Goal: Find specific page/section: Locate a particular part of the current website

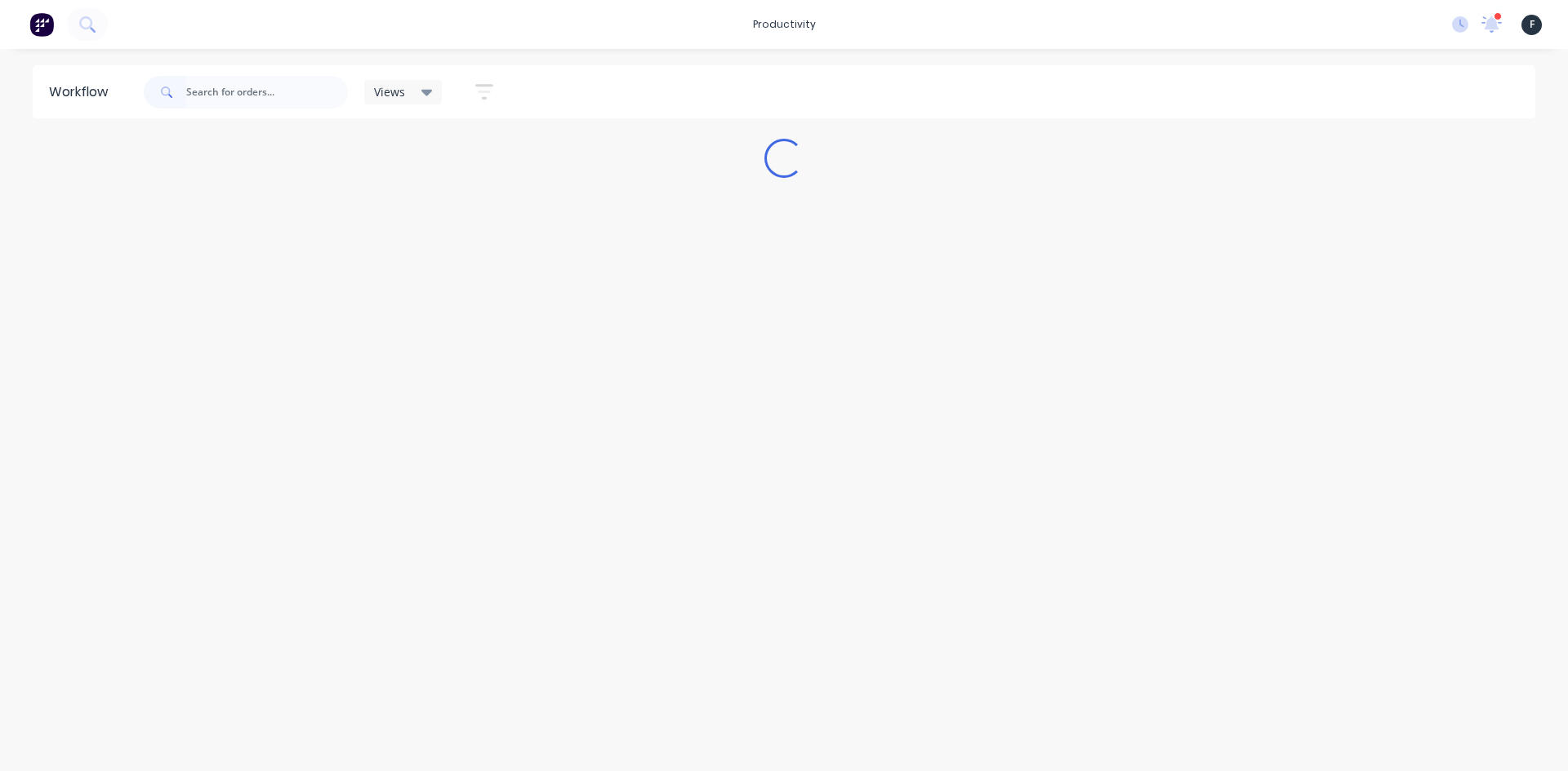
click at [284, 93] on input "text" at bounding box center [266, 93] width 161 height 33
type input "4"
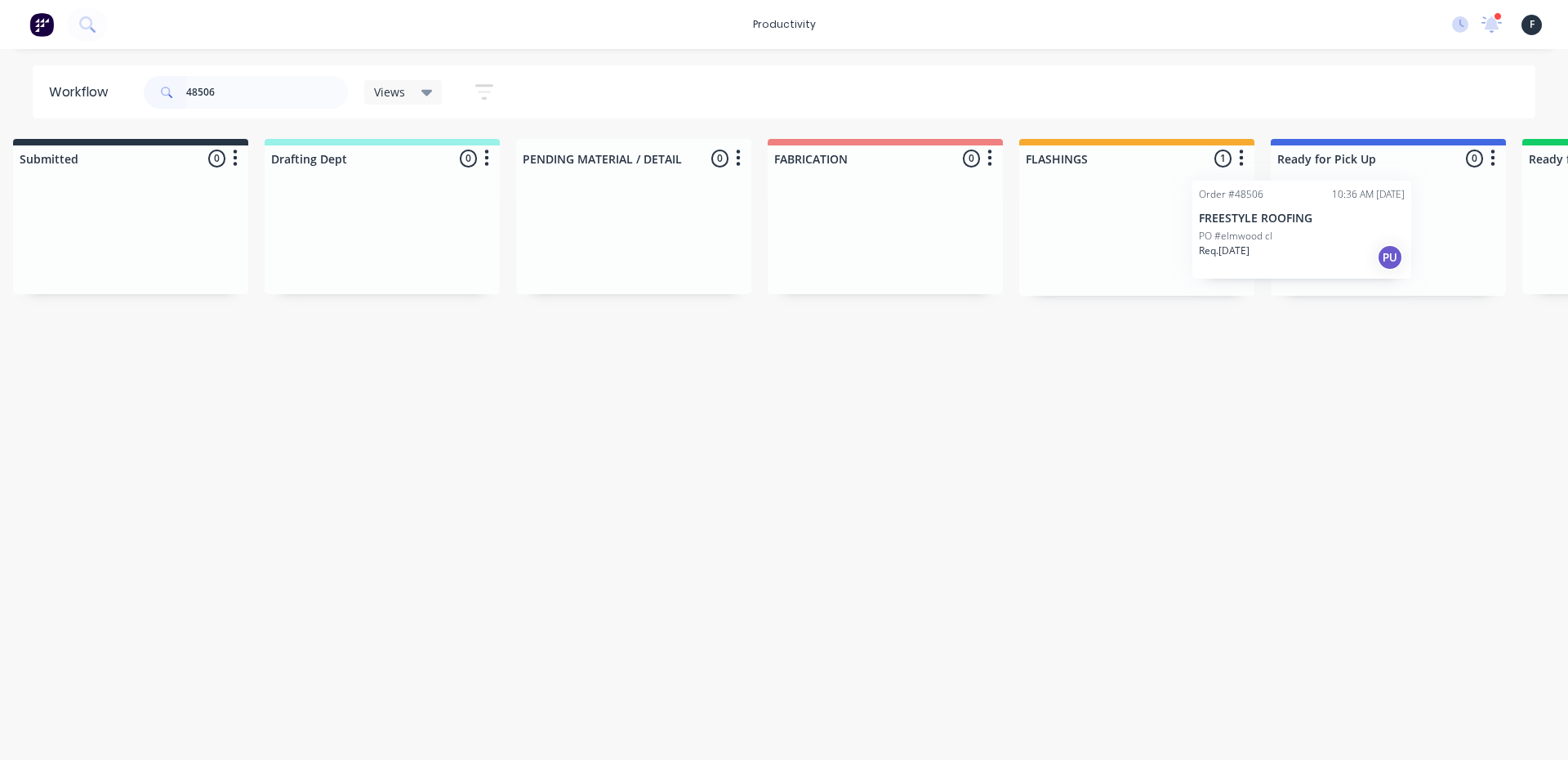
scroll to position [0, 71]
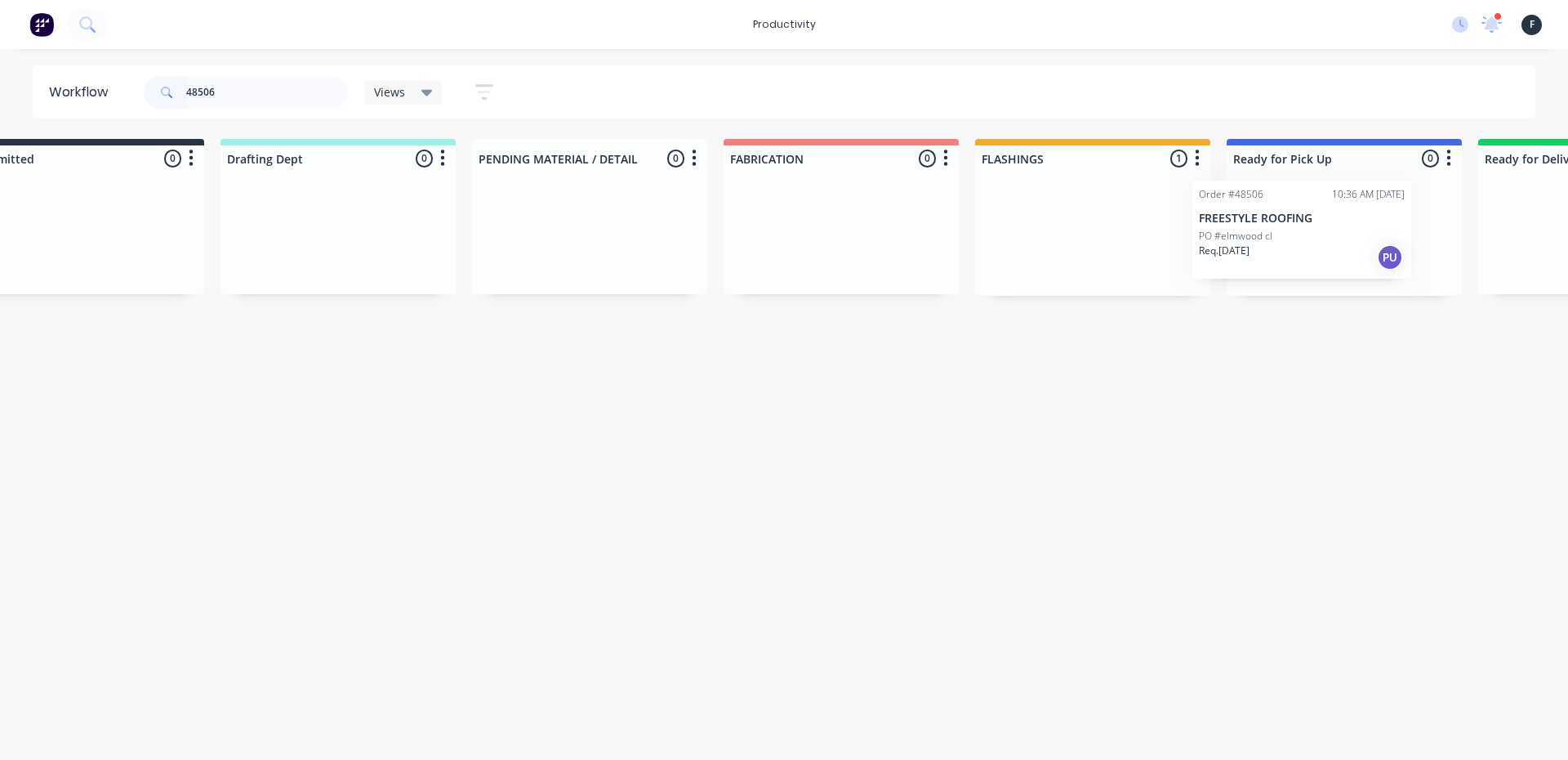
drag, startPoint x: 1129, startPoint y: 273, endPoint x: 1280, endPoint y: 269, distance: 151.1
click at [1280, 269] on div "Submitted 0 Sort By Created date Required date Order number Customer name Most …" at bounding box center [1282, 217] width 2724 height 156
type input "48506"
click at [1309, 237] on div "Order #48506 10:36 AM 13/10/25 FREESTYLE ROOFING PO #elmwood cl Req. 13/10/25 PU" at bounding box center [1339, 234] width 236 height 125
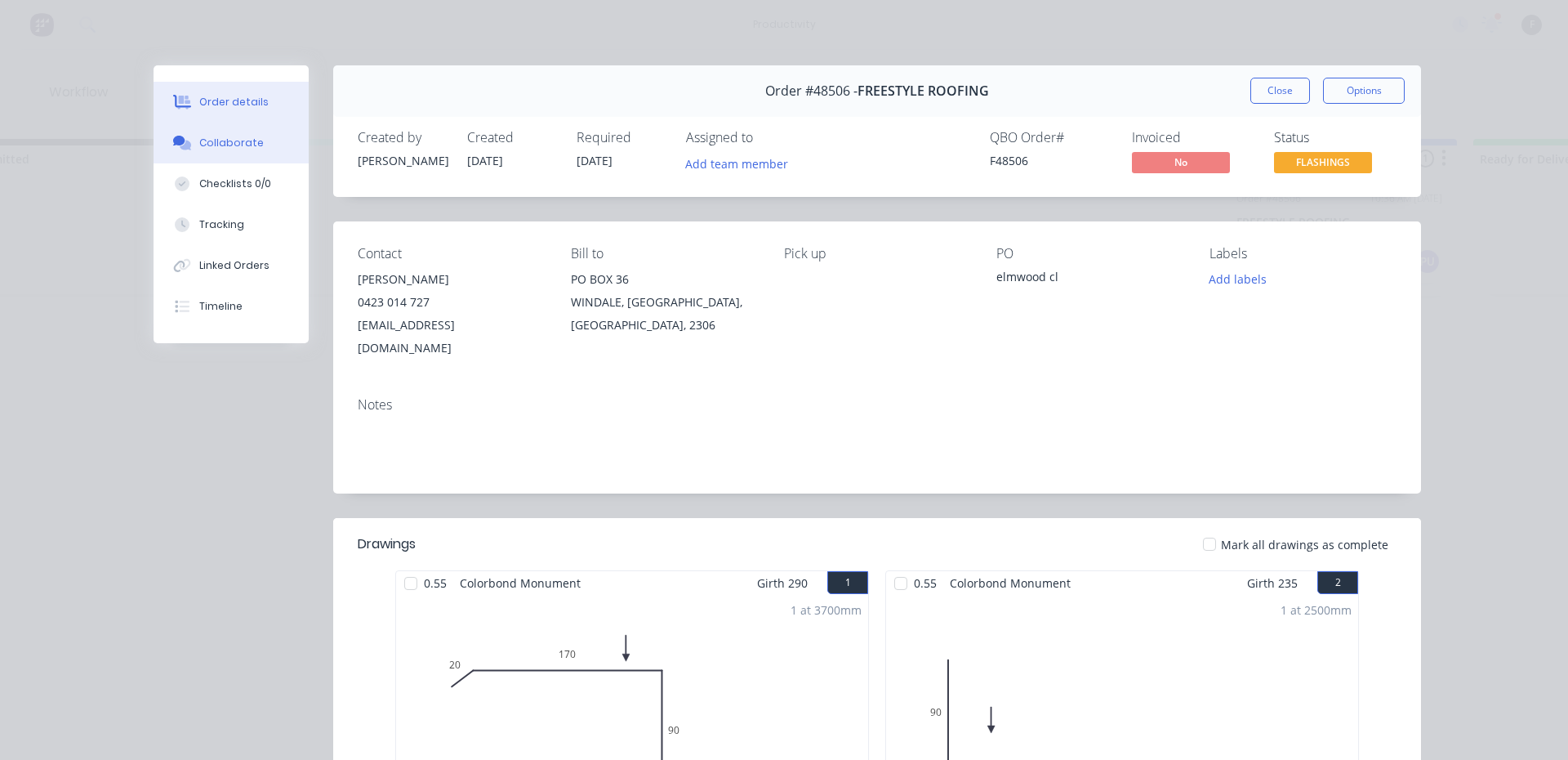
click at [276, 146] on button "Collaborate" at bounding box center [231, 143] width 155 height 41
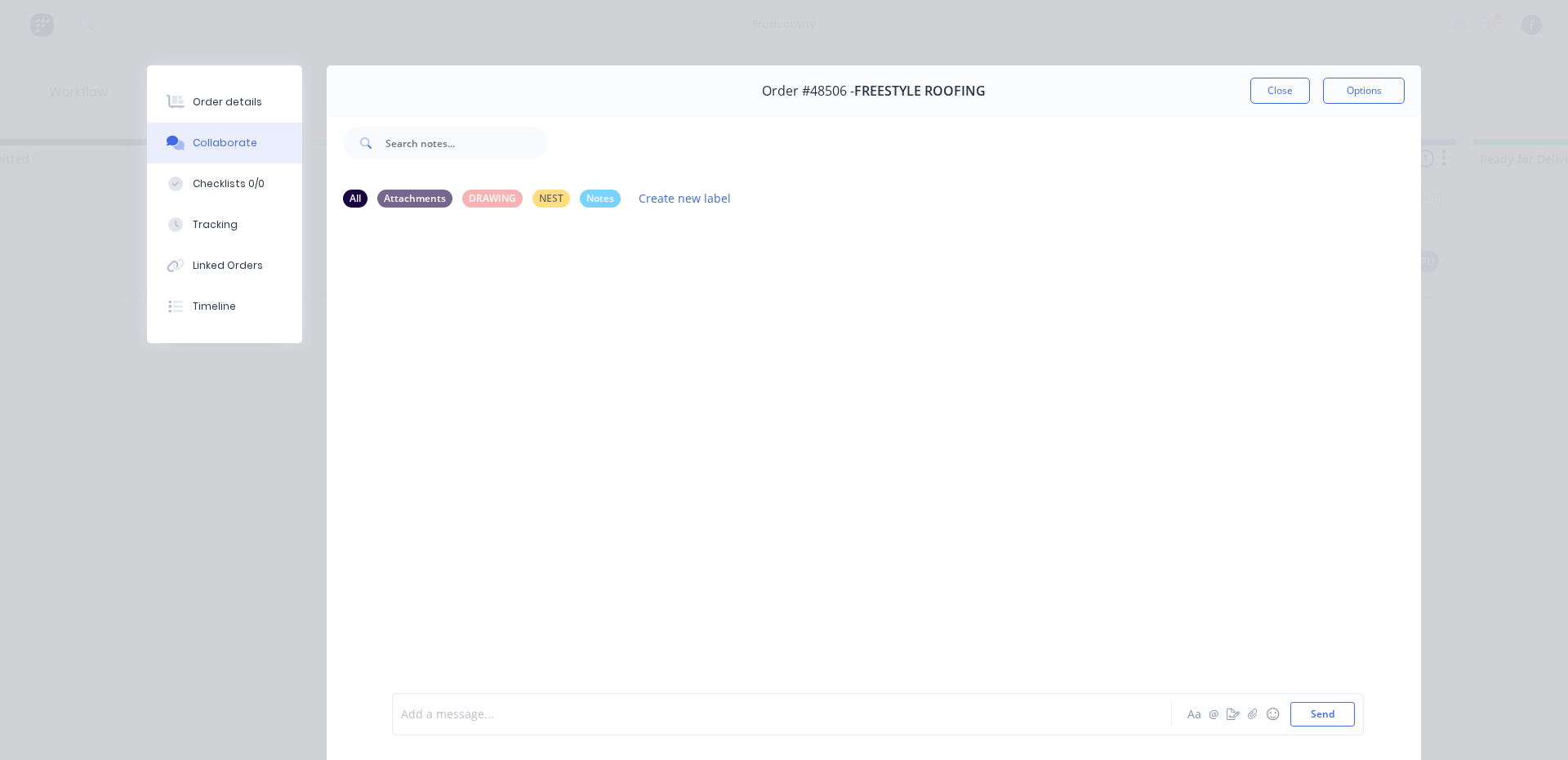
click at [422, 706] on div at bounding box center [759, 715] width 714 height 17
